Goal: Task Accomplishment & Management: Manage account settings

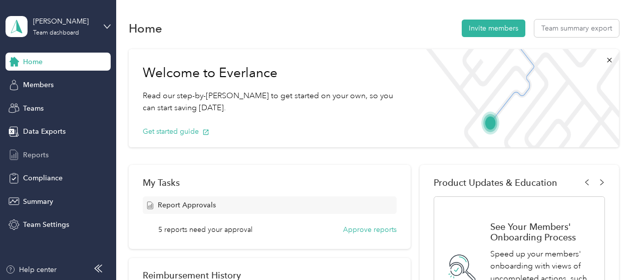
click at [48, 160] on div "Reports" at bounding box center [58, 155] width 105 height 18
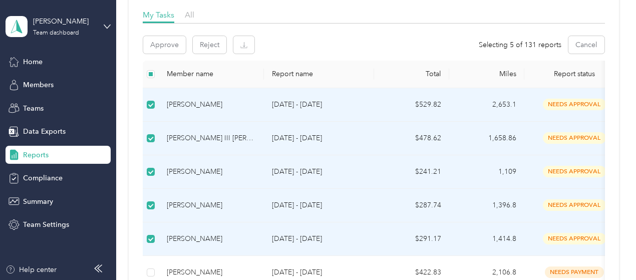
scroll to position [150, 0]
click at [170, 45] on button "Approve" at bounding box center [164, 45] width 43 height 18
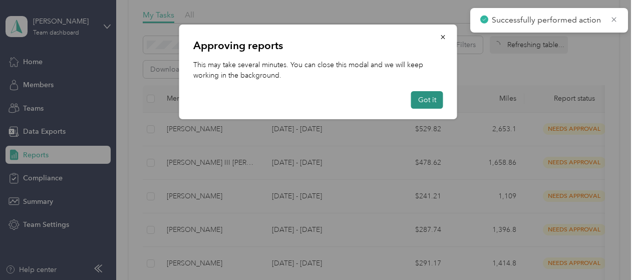
click at [431, 101] on button "Got it" at bounding box center [427, 100] width 32 height 18
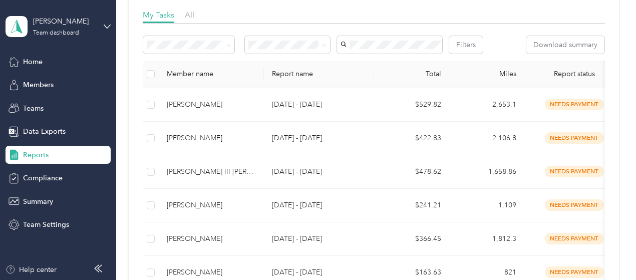
scroll to position [0, 0]
